Goal: Information Seeking & Learning: Learn about a topic

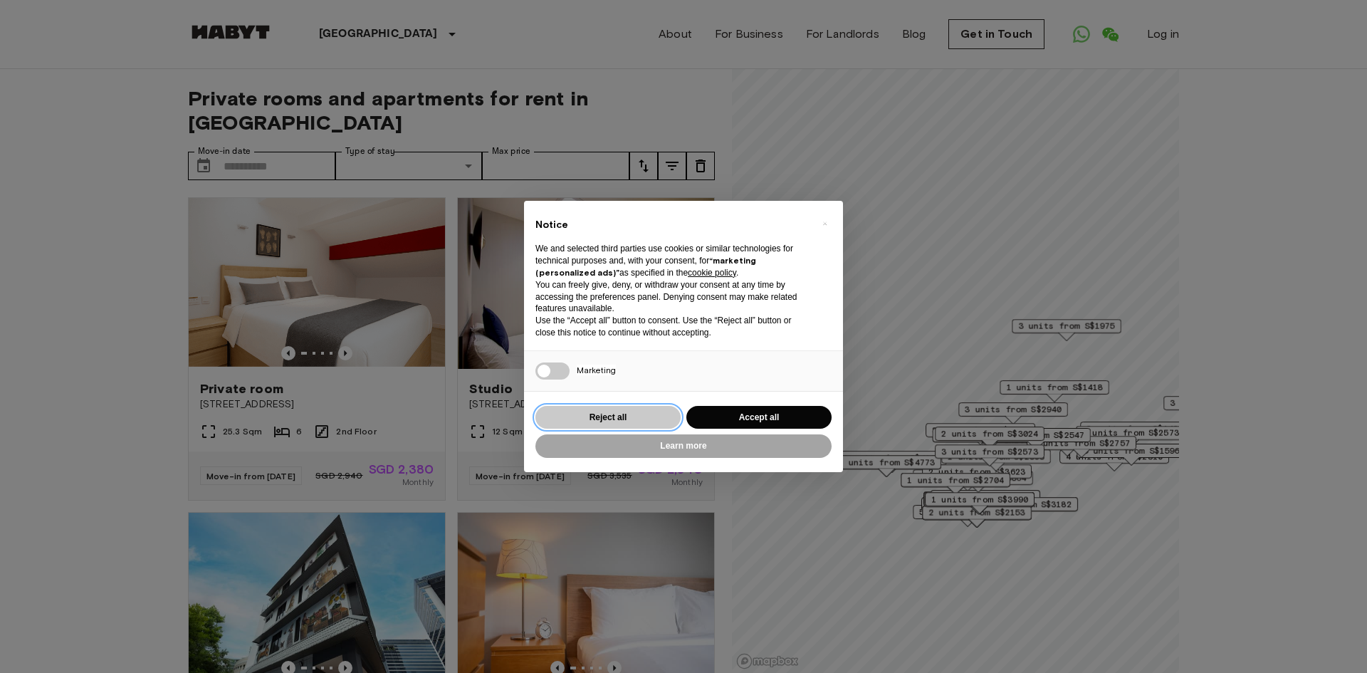
click at [599, 415] on button "Reject all" at bounding box center [607, 417] width 145 height 23
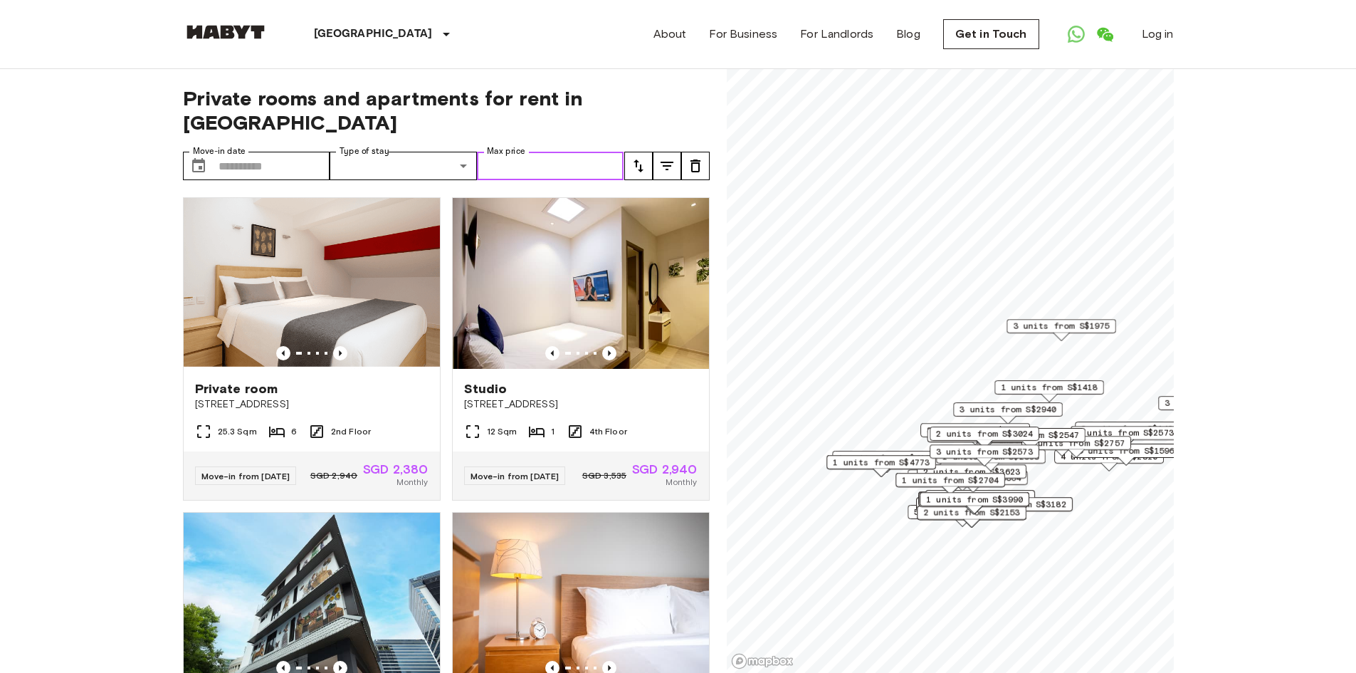
click at [560, 152] on input "Max price" at bounding box center [550, 166] width 147 height 28
click at [340, 346] on icon "Previous image" at bounding box center [340, 353] width 14 height 14
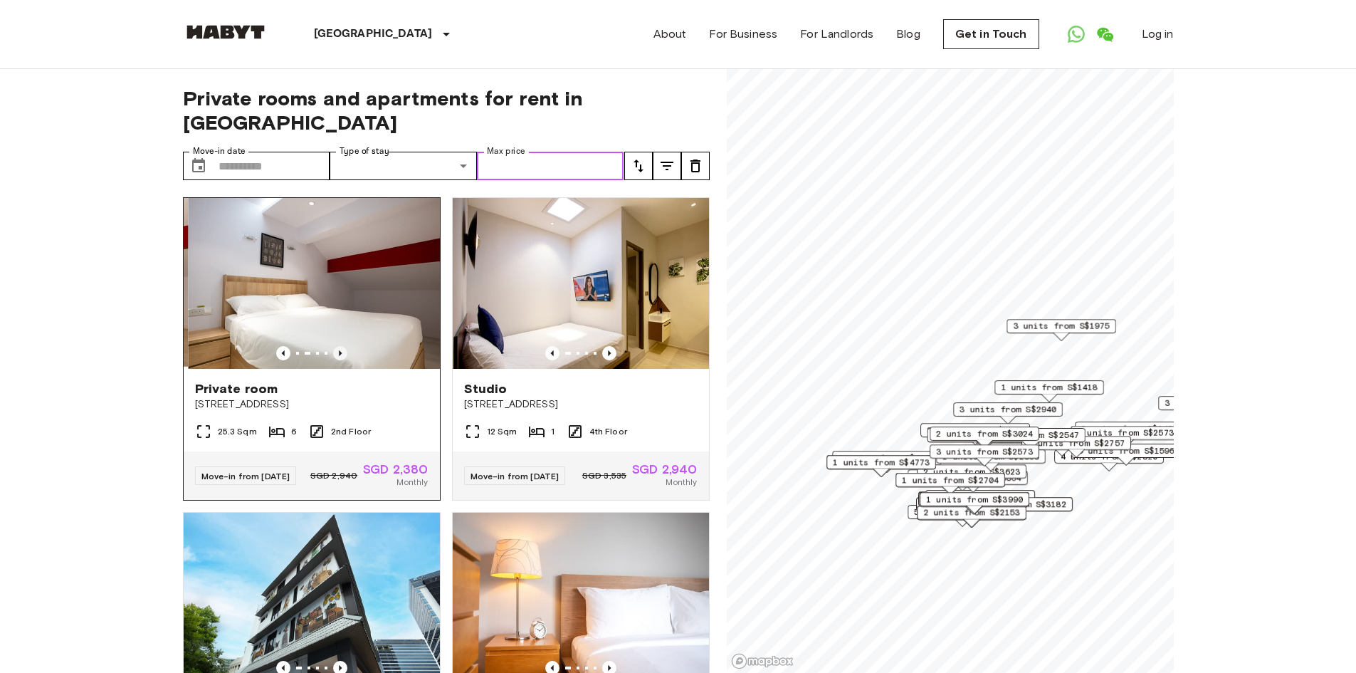
click at [340, 346] on icon "Previous image" at bounding box center [340, 353] width 14 height 14
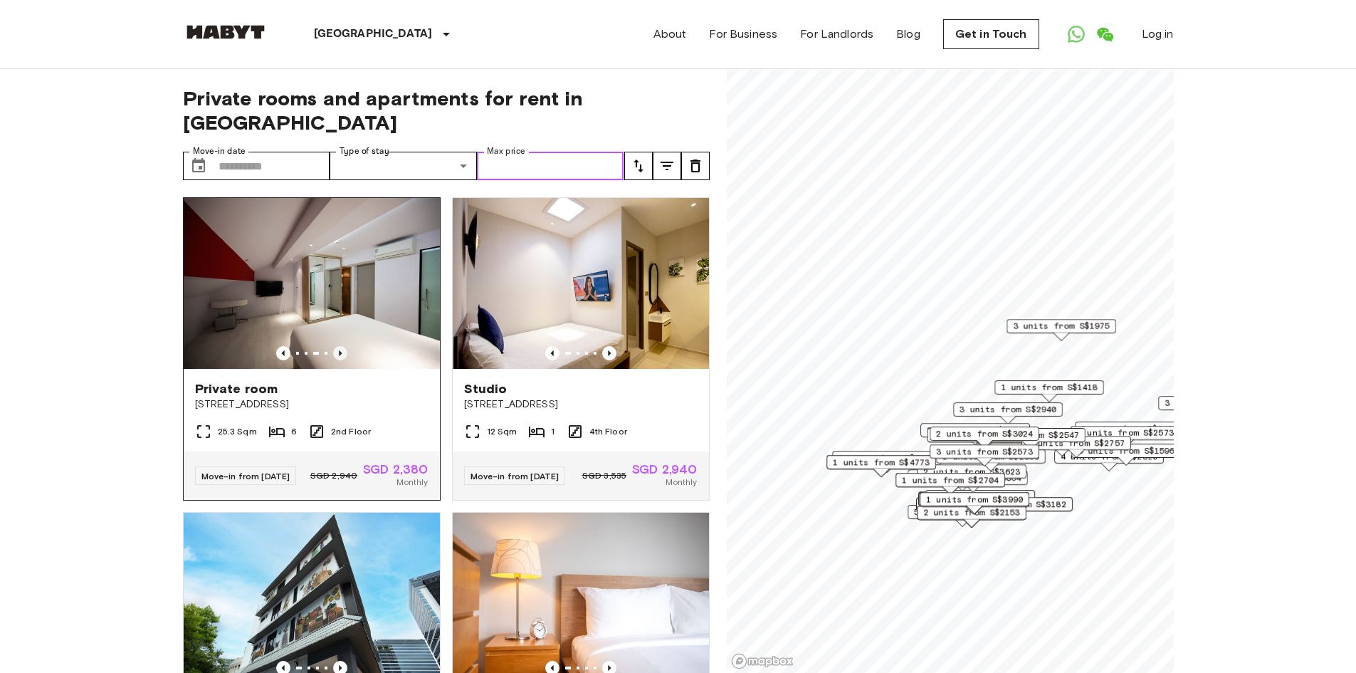
click at [340, 346] on icon "Previous image" at bounding box center [340, 353] width 14 height 14
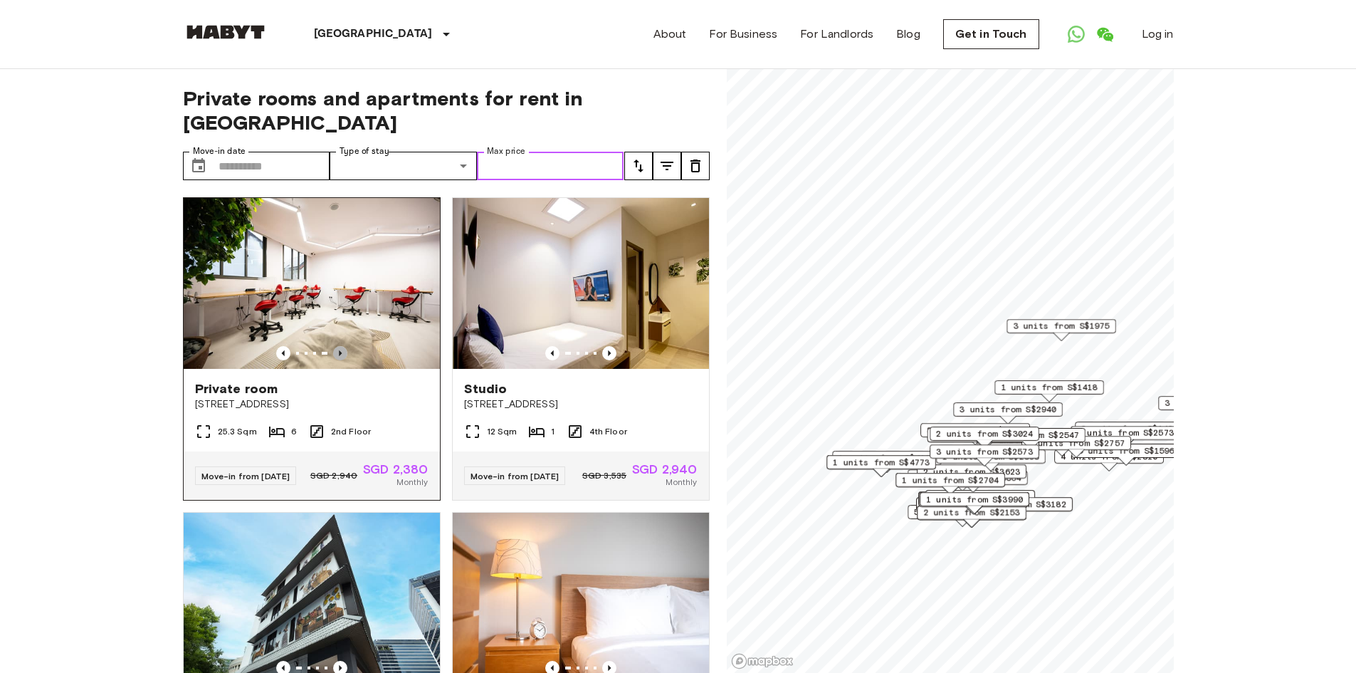
click at [340, 346] on icon "Previous image" at bounding box center [340, 353] width 14 height 14
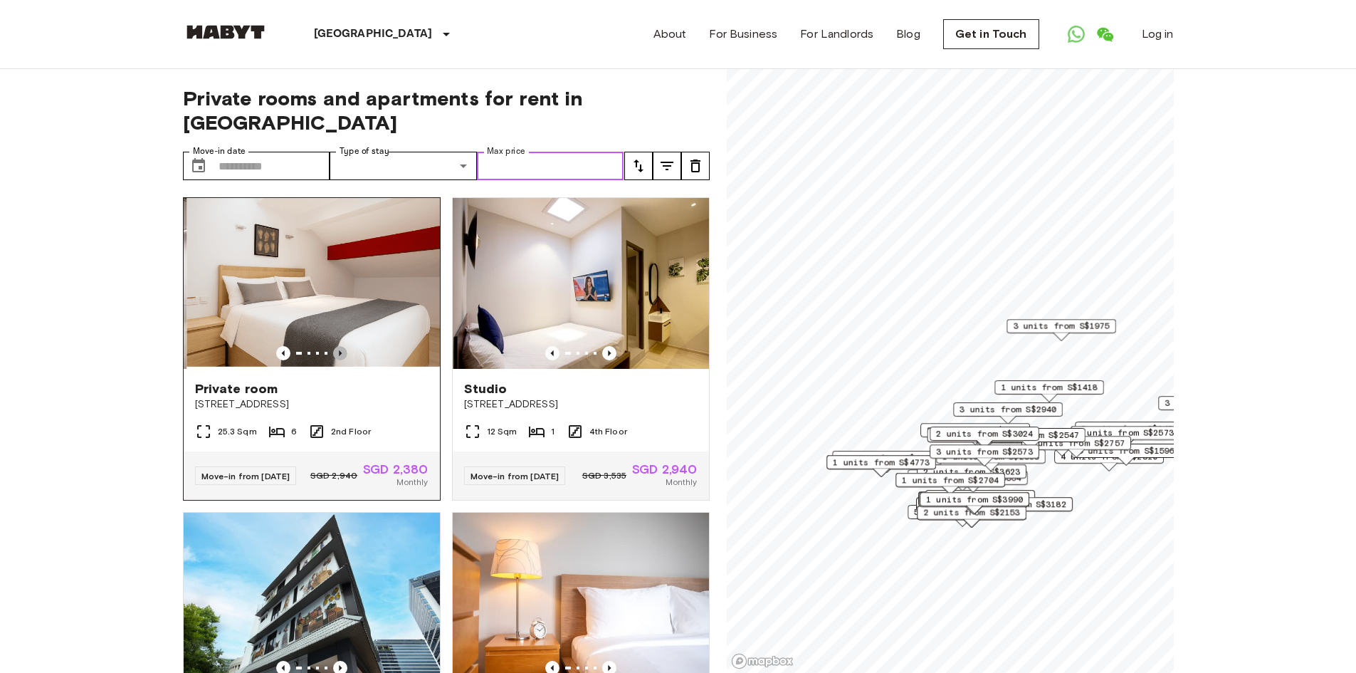
click at [340, 346] on icon "Previous image" at bounding box center [340, 353] width 14 height 14
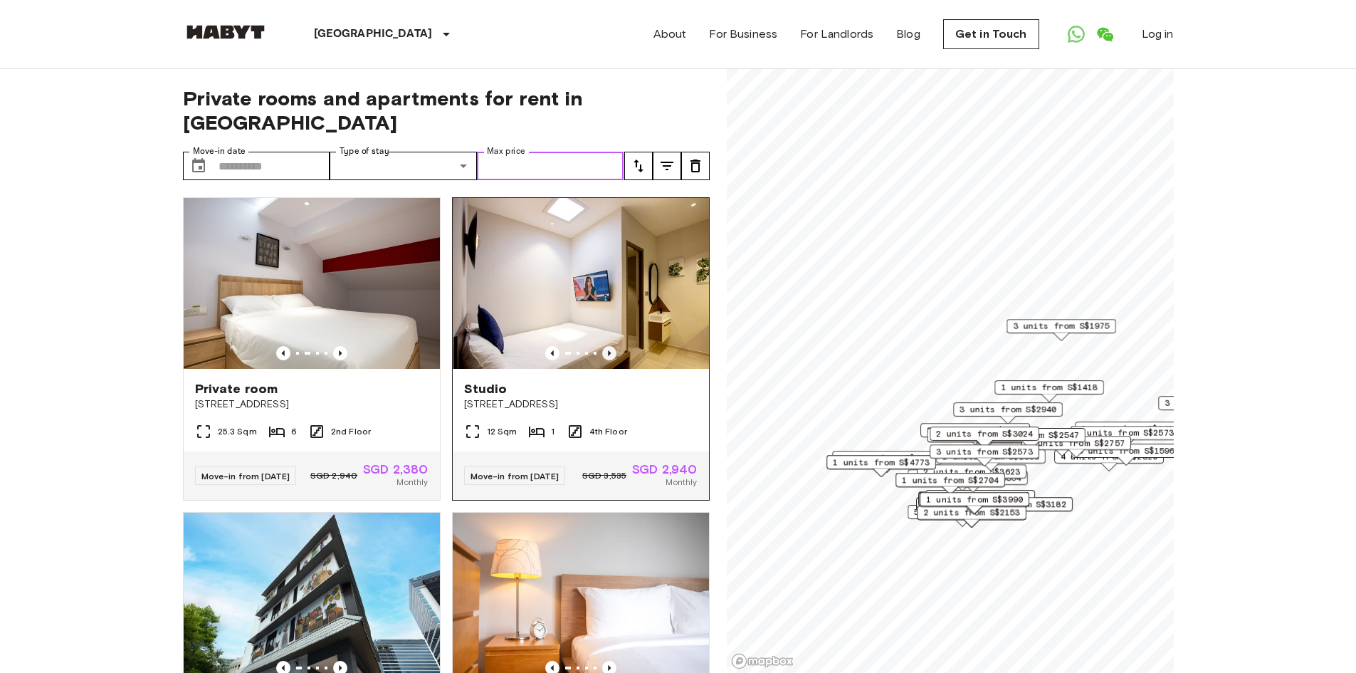
click at [602, 346] on icon "Previous image" at bounding box center [609, 353] width 14 height 14
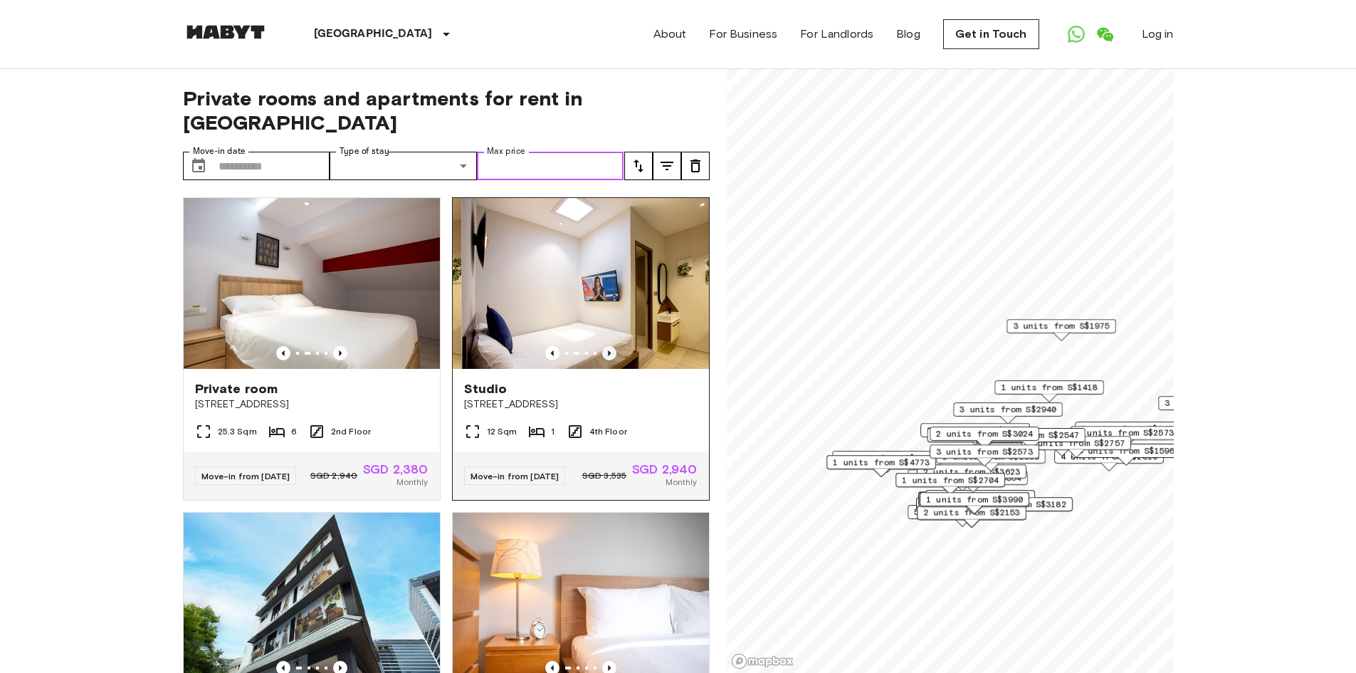
click at [602, 346] on icon "Previous image" at bounding box center [609, 353] width 14 height 14
